Goal: Task Accomplishment & Management: Complete application form

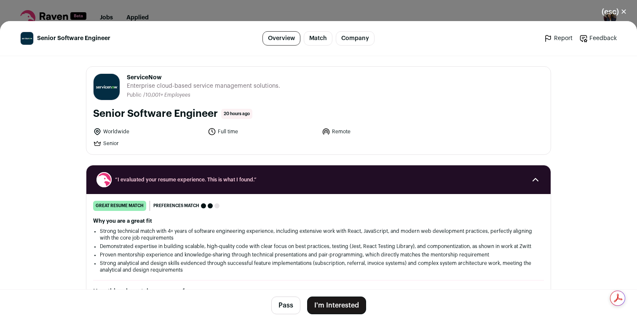
click at [348, 309] on button "I'm Interested" at bounding box center [336, 305] width 59 height 18
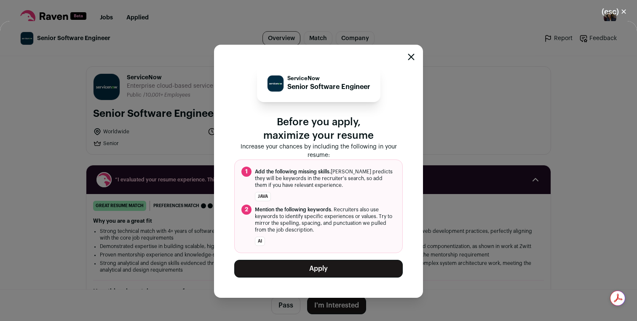
click at [339, 268] on button "Apply" at bounding box center [318, 269] width 169 height 18
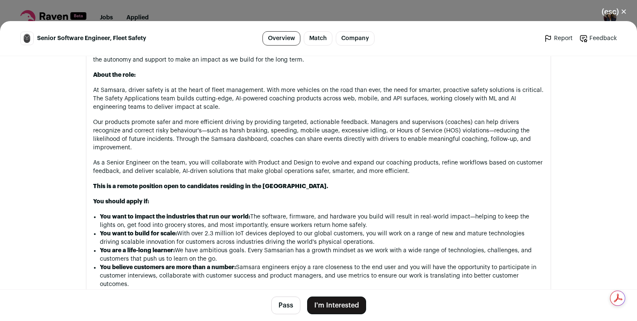
scroll to position [529, 0]
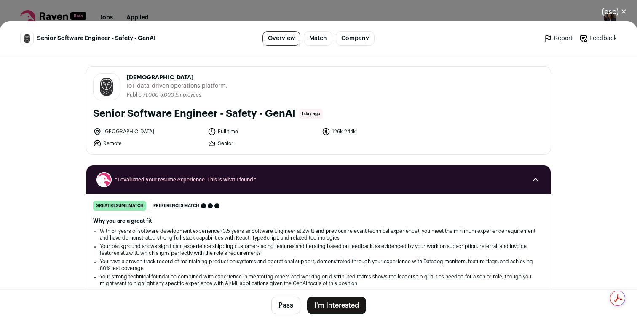
click at [328, 297] on button "I'm Interested" at bounding box center [336, 305] width 59 height 18
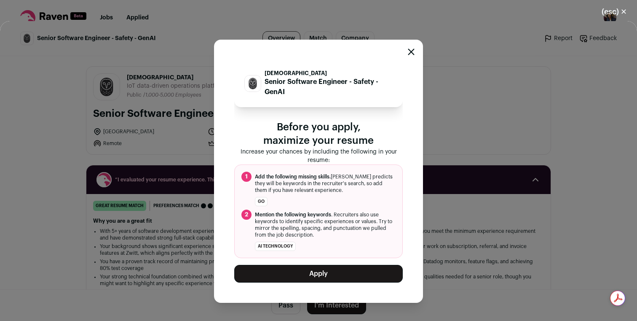
click at [326, 271] on button "Apply" at bounding box center [318, 274] width 169 height 18
